Goal: Task Accomplishment & Management: Manage account settings

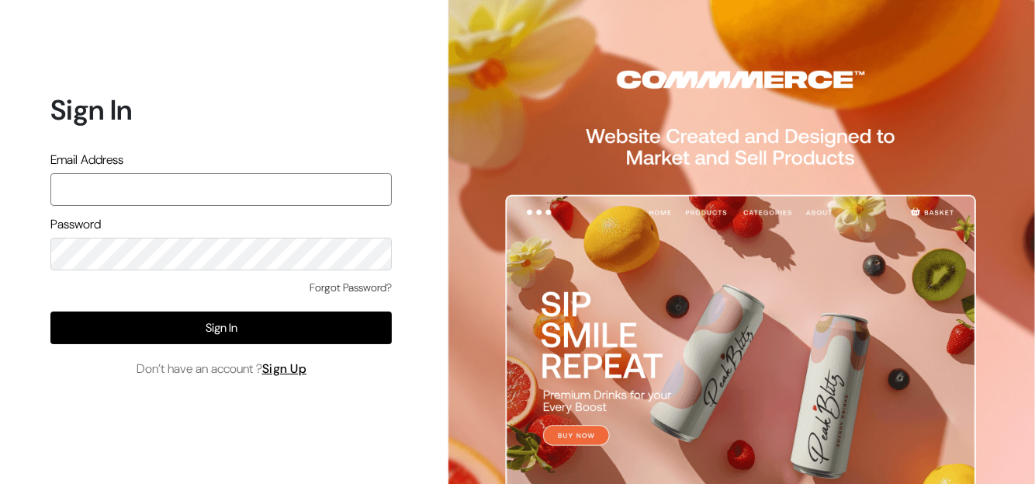
click at [92, 187] on input "text" at bounding box center [221, 189] width 342 height 33
type input "pnrgopal@gmail.com"
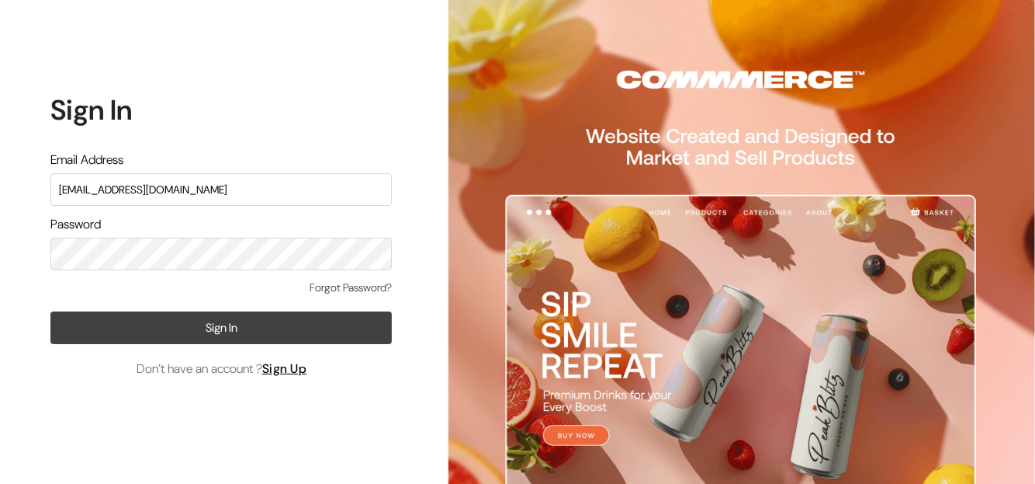
click at [154, 321] on button "Sign In" at bounding box center [221, 327] width 342 height 33
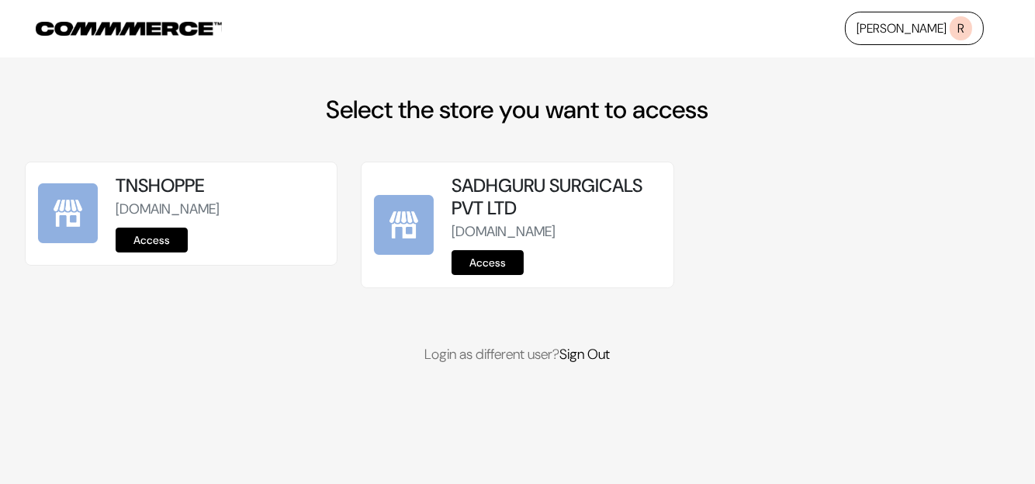
click at [176, 243] on link "Access" at bounding box center [152, 239] width 72 height 25
click at [484, 275] on link "Access" at bounding box center [488, 262] width 72 height 25
click at [143, 233] on link "Access" at bounding box center [152, 239] width 72 height 25
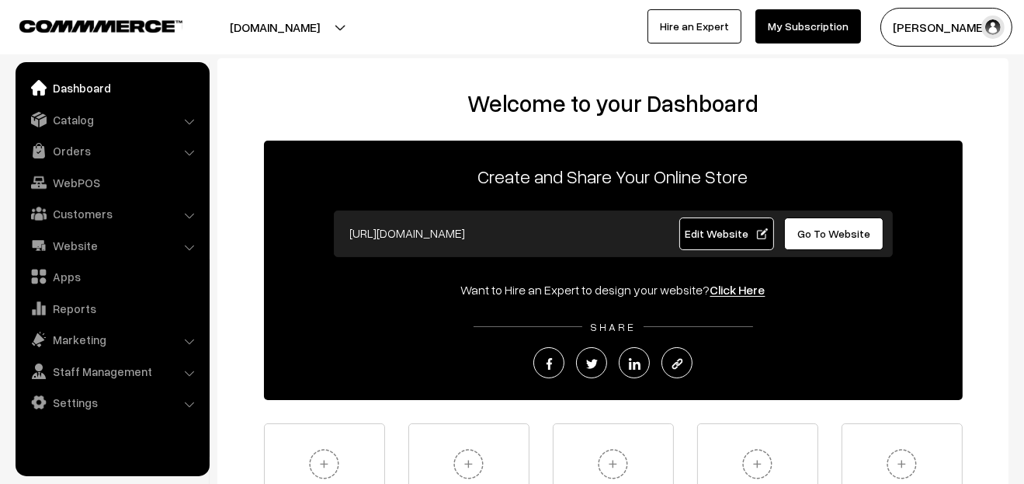
click at [187, 120] on li "Catalog Categories" at bounding box center [112, 120] width 186 height 28
click at [193, 119] on li "Catalog Categories" at bounding box center [112, 120] width 186 height 28
click at [185, 123] on li "Catalog Categories" at bounding box center [112, 120] width 186 height 28
click at [43, 79] on link "Dashboard" at bounding box center [111, 88] width 185 height 28
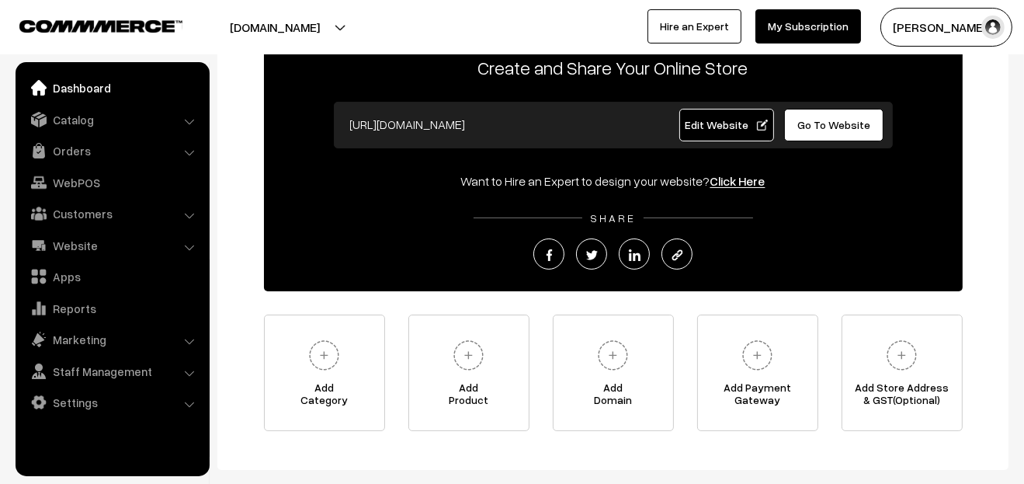
scroll to position [194, 0]
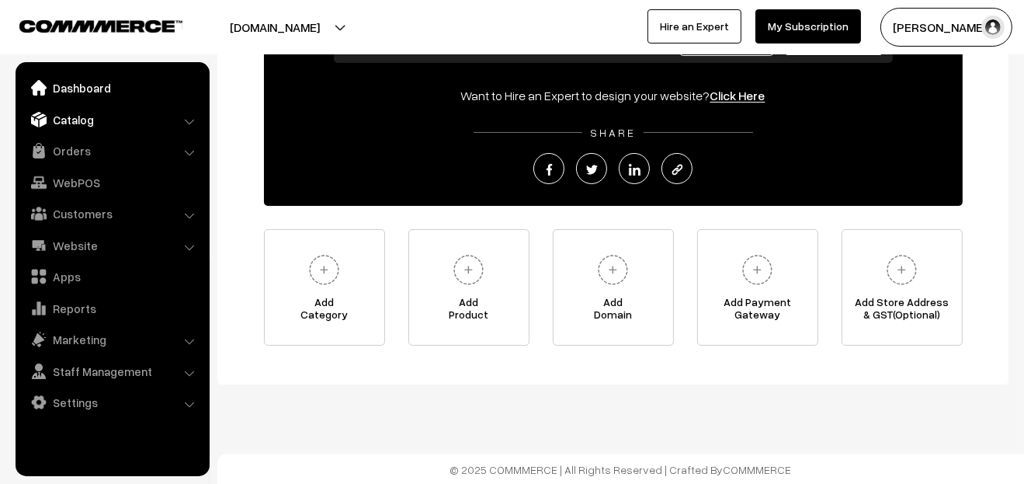
click at [102, 126] on link "Catalog" at bounding box center [111, 120] width 185 height 28
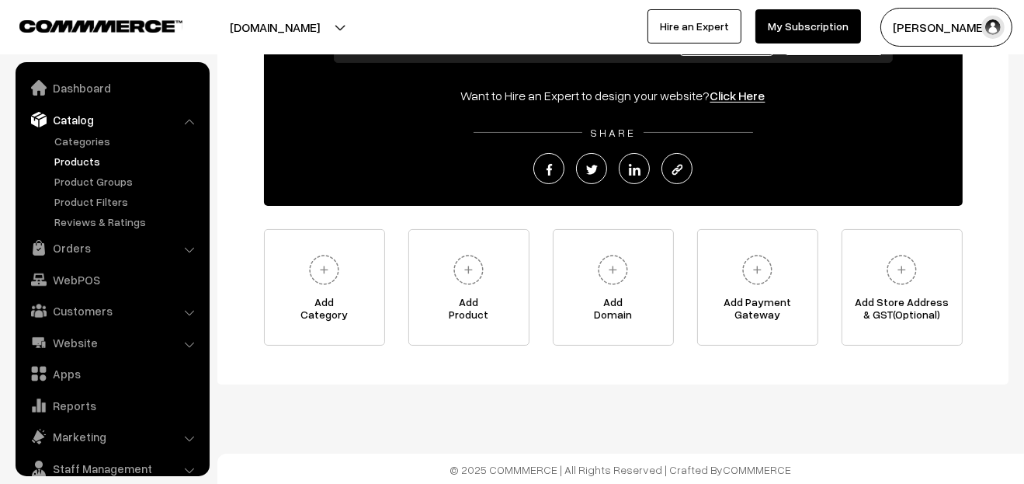
click at [82, 164] on link "Products" at bounding box center [127, 161] width 154 height 16
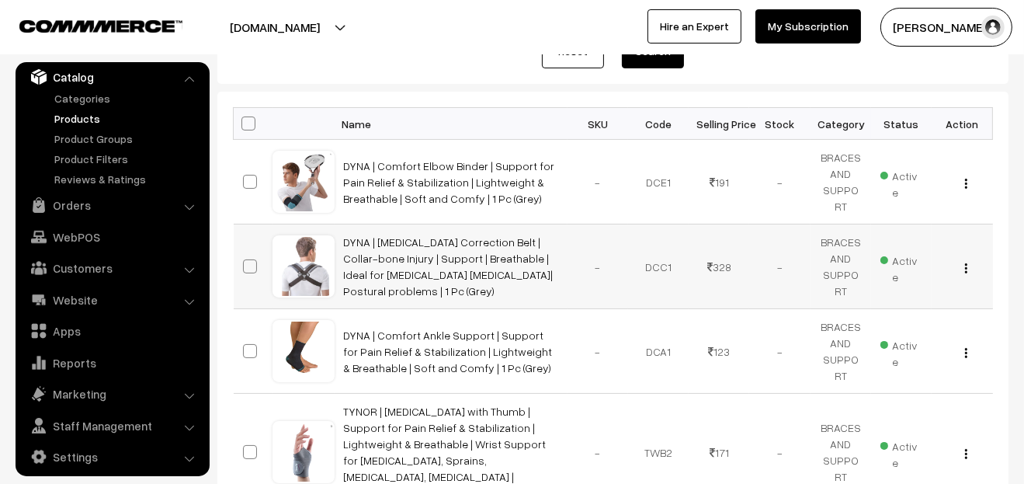
scroll to position [77, 0]
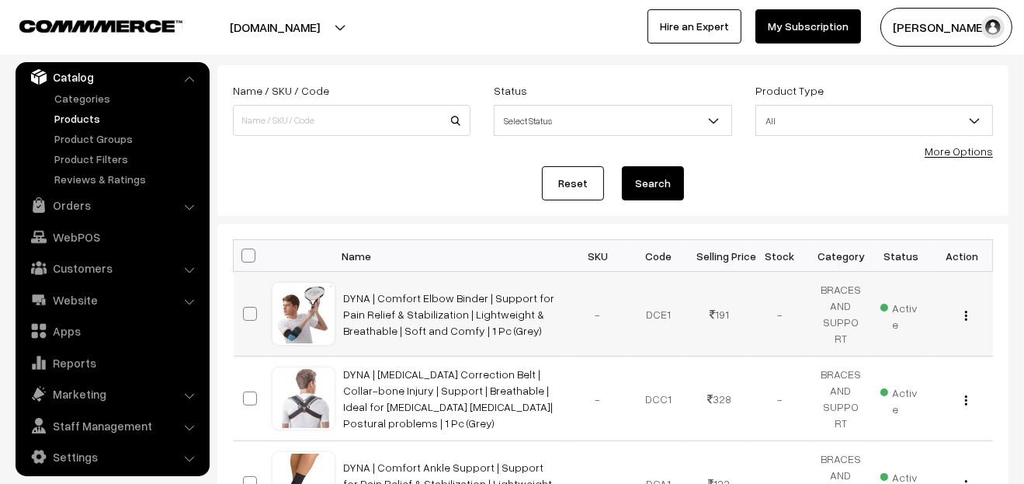
click at [963, 309] on div "View Edit Delete" at bounding box center [962, 314] width 42 height 16
click at [963, 312] on div "View Edit Delete" at bounding box center [962, 314] width 42 height 16
click at [966, 314] on img "button" at bounding box center [966, 315] width 2 height 10
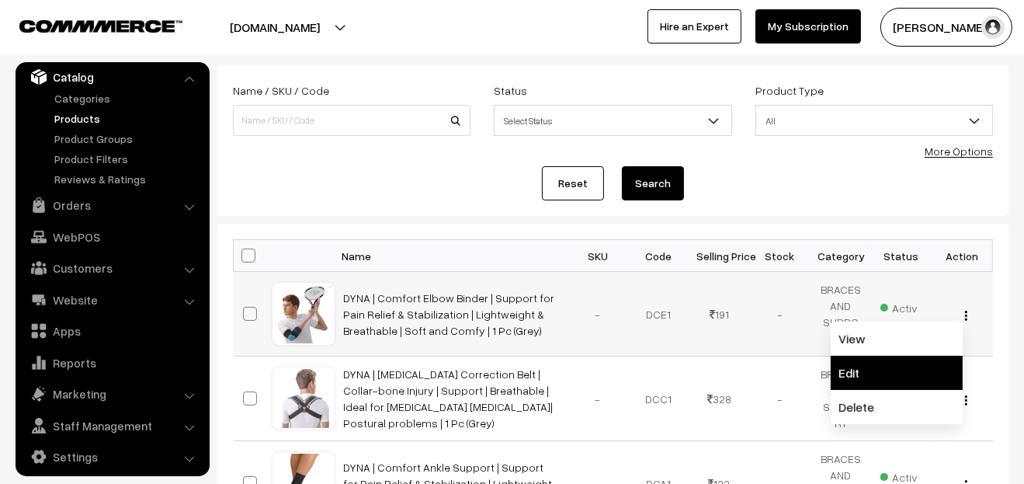
click at [903, 370] on link "Edit" at bounding box center [897, 373] width 132 height 34
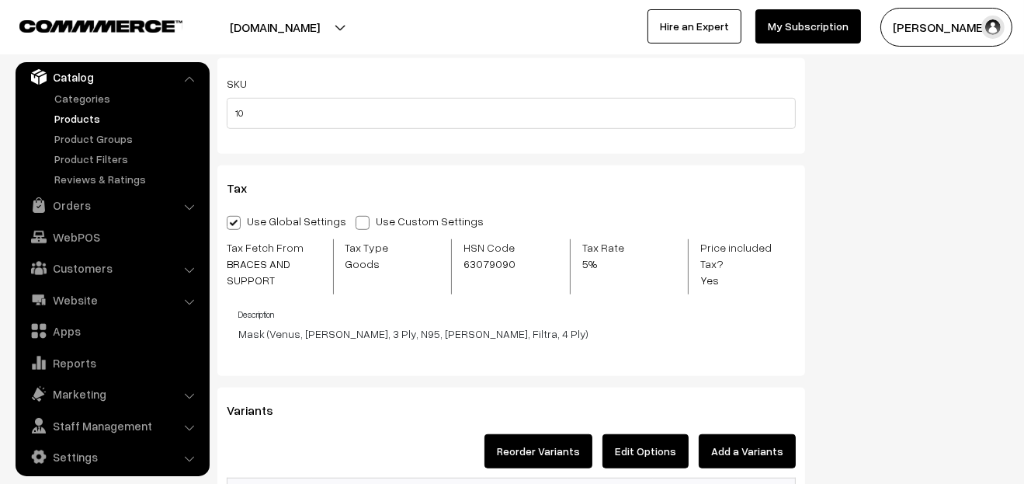
scroll to position [1009, 0]
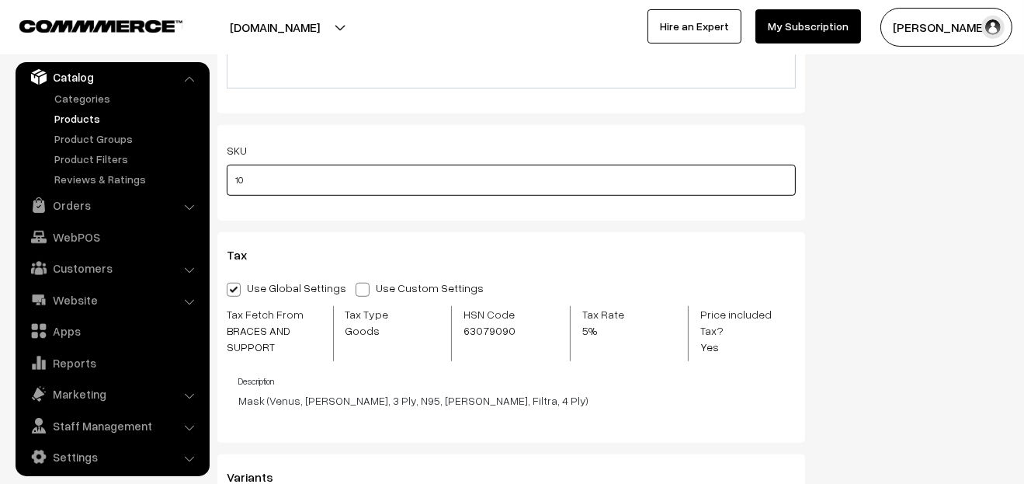
click at [291, 176] on input "10" at bounding box center [511, 180] width 569 height 31
click at [356, 287] on span at bounding box center [363, 290] width 14 height 14
click at [356, 287] on input "Use Custom Settings" at bounding box center [361, 287] width 10 height 10
radio input "true"
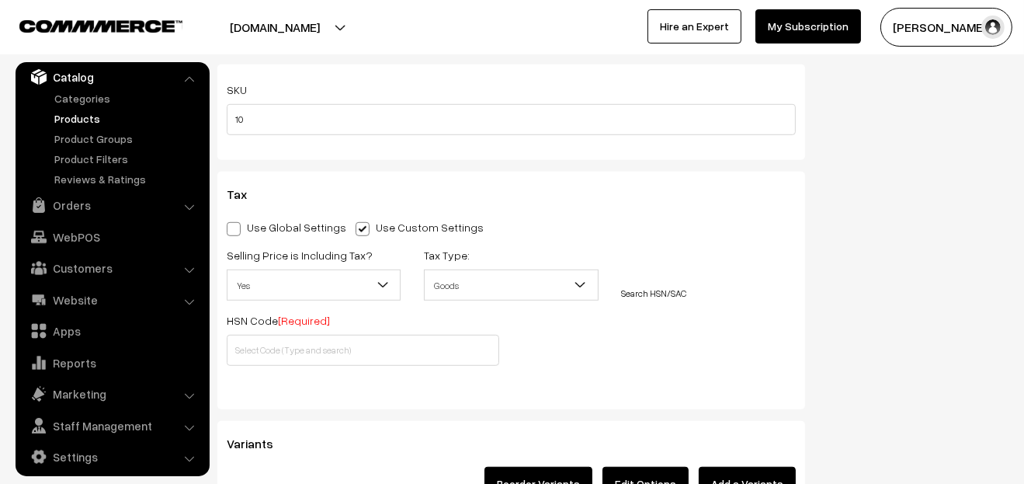
scroll to position [1164, 0]
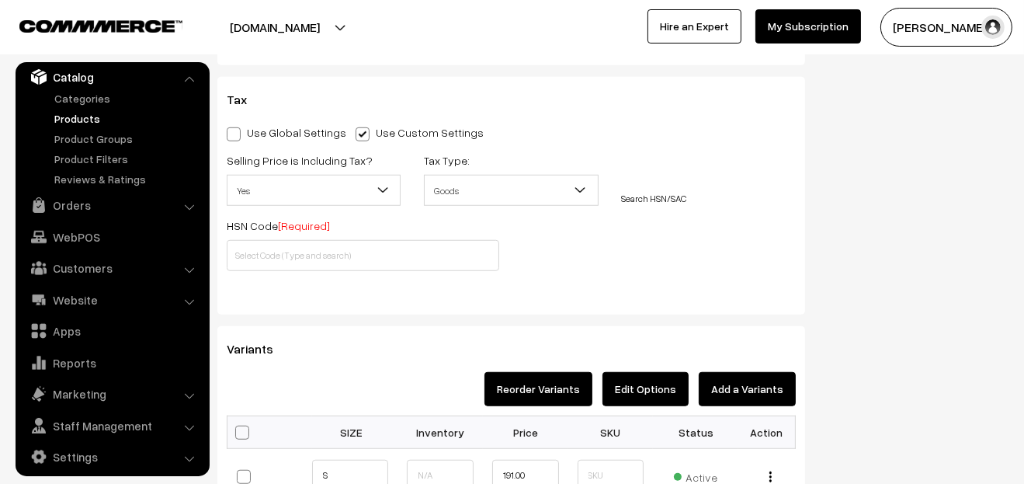
click at [327, 185] on span "Yes" at bounding box center [313, 190] width 172 height 27
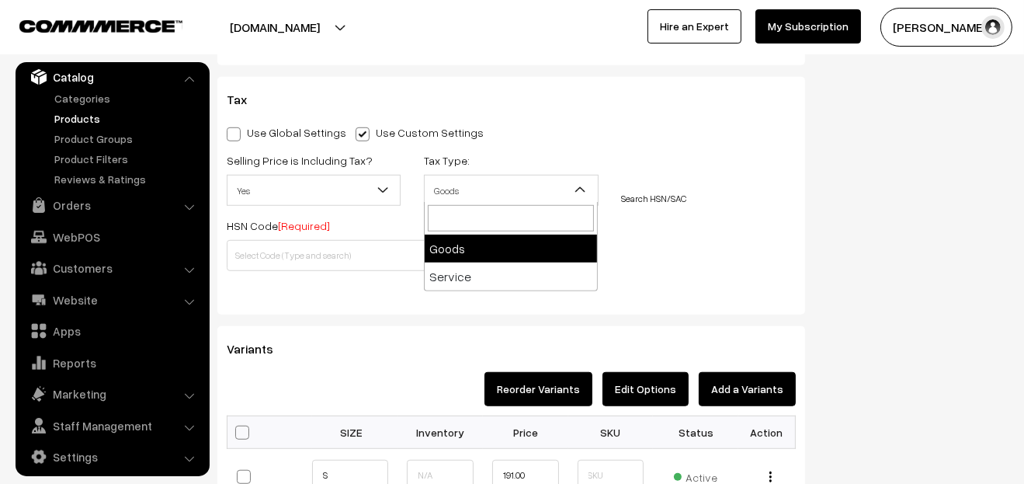
click at [500, 192] on span "Goods" at bounding box center [511, 190] width 172 height 27
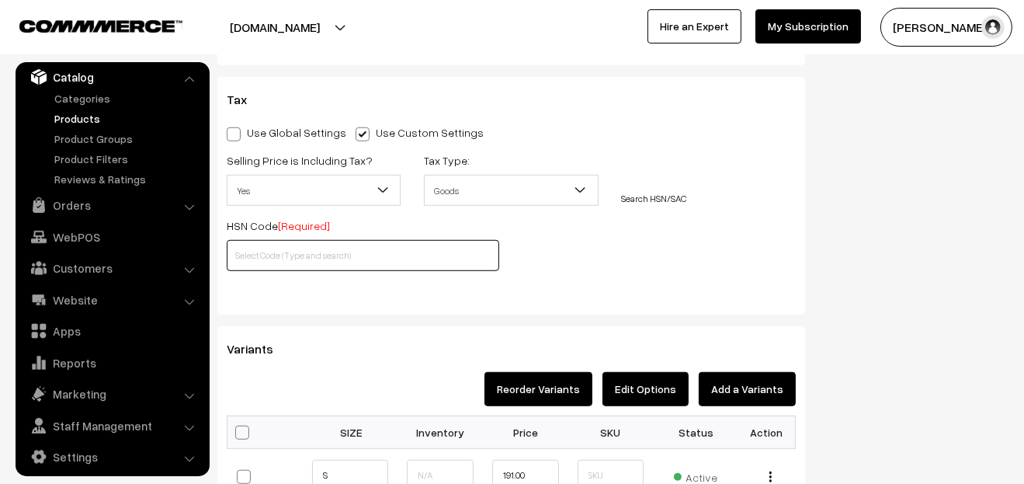
click at [288, 248] on input "text" at bounding box center [363, 255] width 272 height 31
click at [652, 193] on link "Search HSN/SAC" at bounding box center [654, 199] width 65 height 12
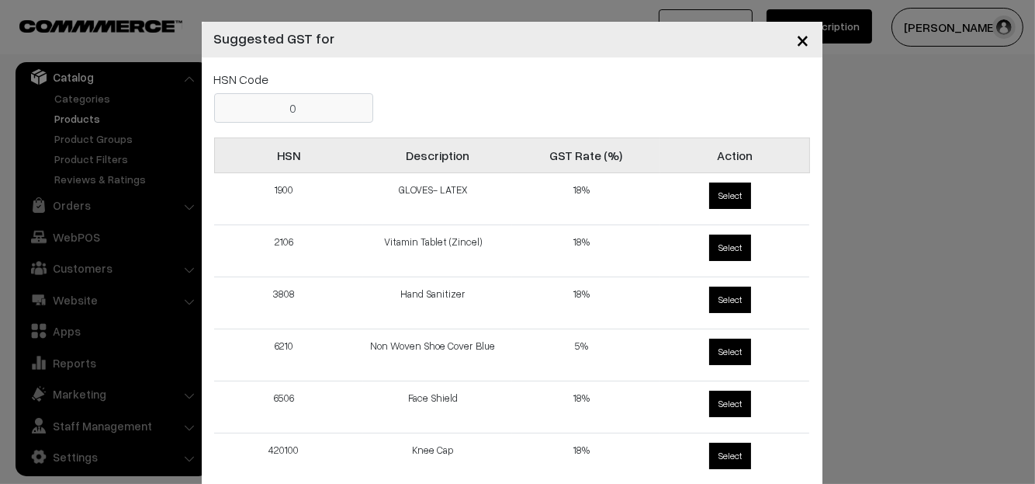
click at [276, 113] on input "0" at bounding box center [293, 107] width 159 height 29
click at [319, 109] on input "0" at bounding box center [293, 107] width 159 height 29
drag, startPoint x: 299, startPoint y: 109, endPoint x: 279, endPoint y: 109, distance: 20.2
click at [279, 109] on input "0" at bounding box center [293, 107] width 159 height 29
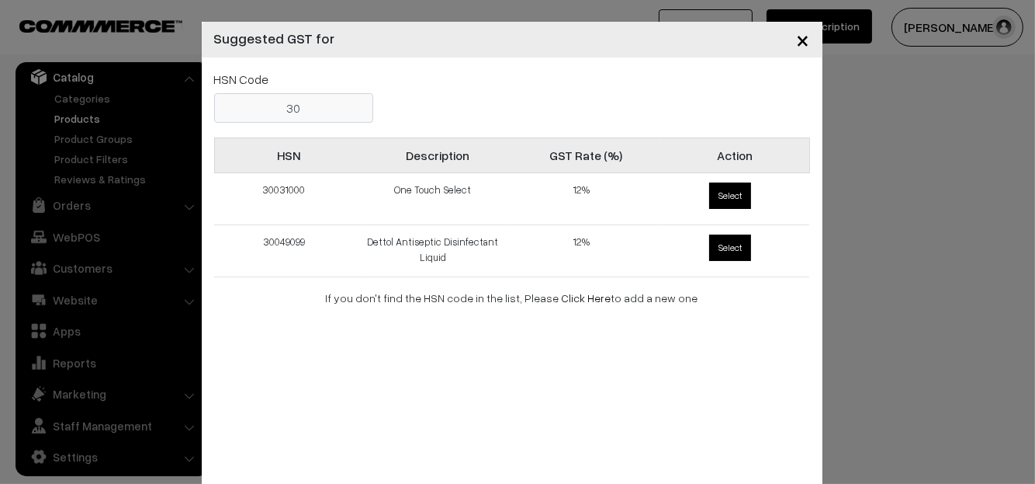
type input "300"
drag, startPoint x: 341, startPoint y: 103, endPoint x: 222, endPoint y: 108, distance: 118.9
click at [222, 108] on input "300" at bounding box center [293, 107] width 159 height 29
type input "300"
click at [801, 38] on span "×" at bounding box center [803, 39] width 13 height 29
